Goal: Information Seeking & Learning: Learn about a topic

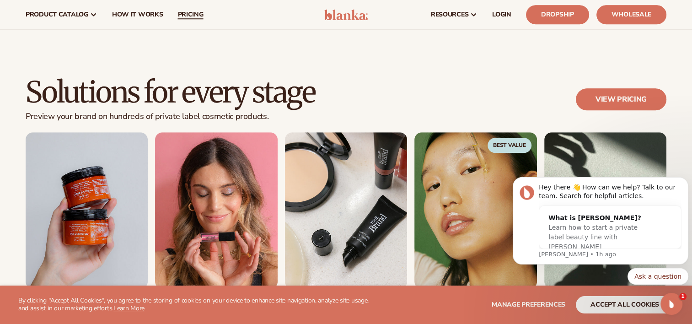
click at [196, 15] on span "pricing" at bounding box center [191, 14] width 26 height 7
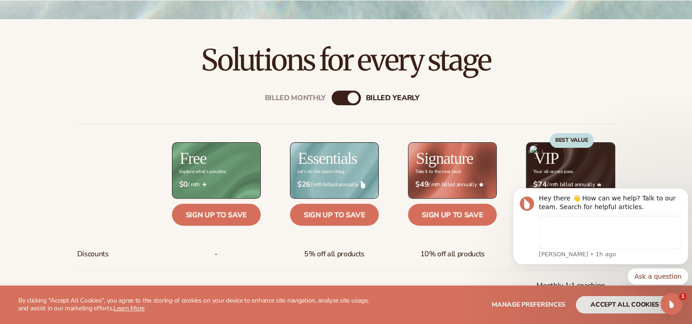
scroll to position [320, 0]
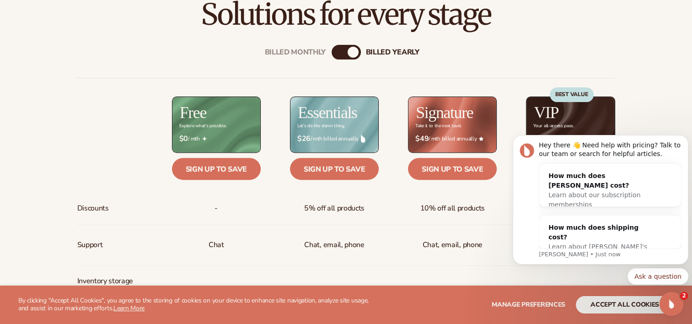
click at [672, 301] on icon "Open Intercom Messenger" at bounding box center [670, 302] width 15 height 15
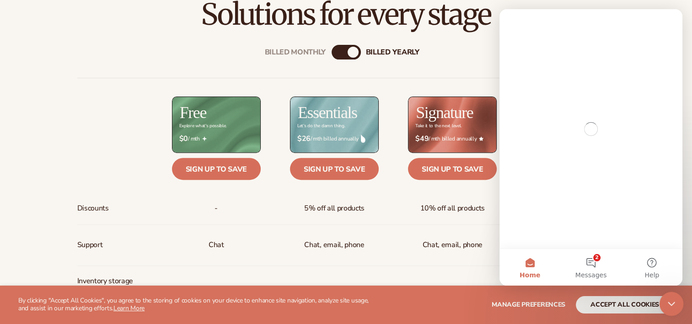
scroll to position [0, 0]
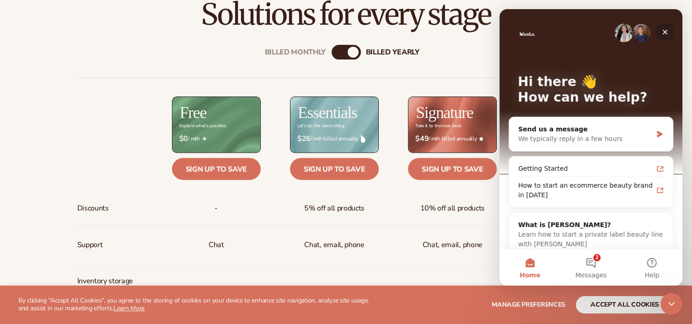
click at [665, 32] on icon "Close" at bounding box center [665, 32] width 5 height 5
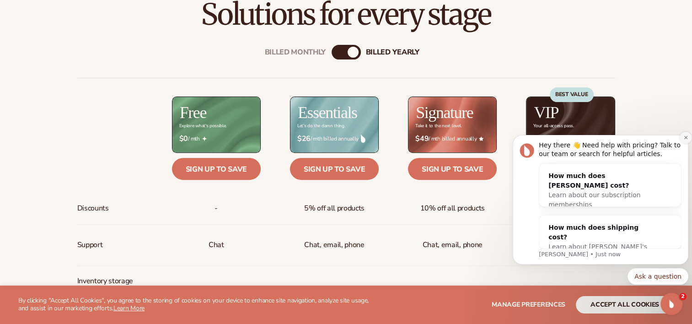
click at [687, 137] on icon "Dismiss notification" at bounding box center [685, 137] width 3 height 3
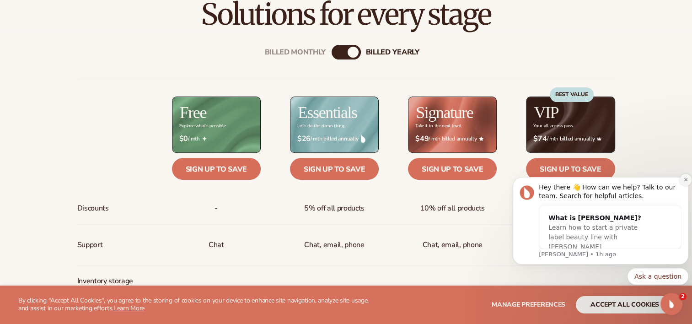
click at [687, 178] on icon "Dismiss notification" at bounding box center [686, 179] width 5 height 5
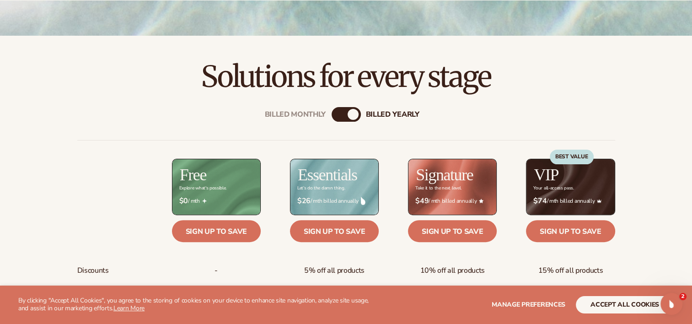
scroll to position [275, 0]
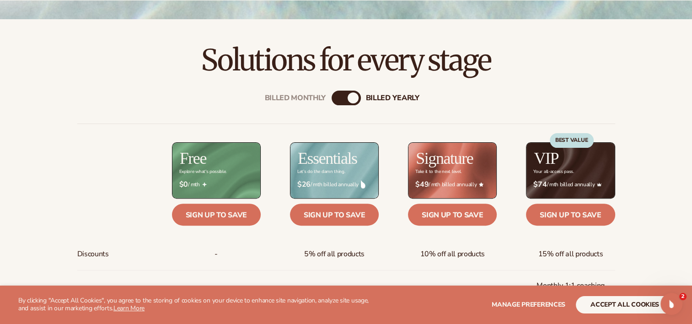
click at [337, 97] on div "Billed Monthly" at bounding box center [337, 97] width 11 height 11
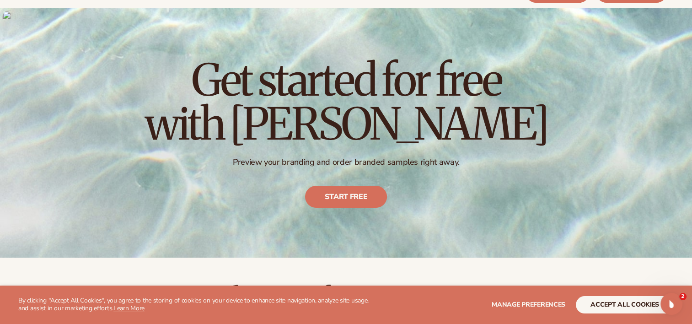
scroll to position [0, 0]
